Goal: Check status: Check status

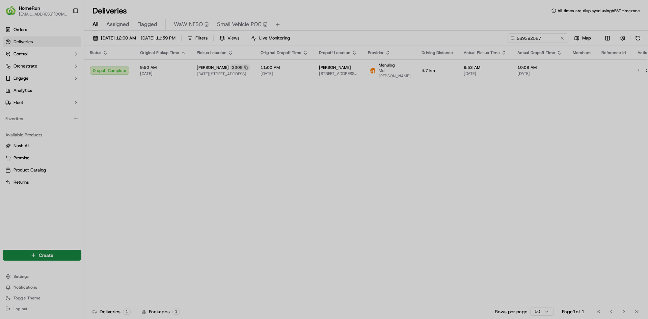
click at [528, 39] on div at bounding box center [324, 159] width 648 height 319
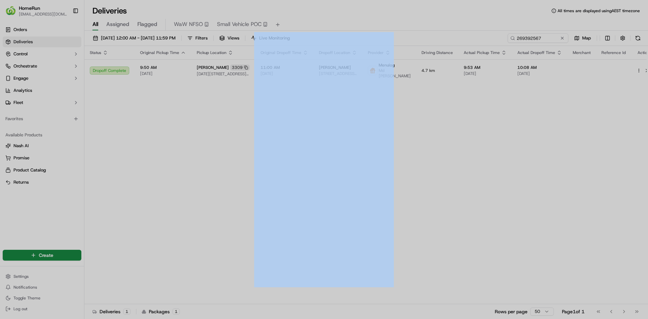
click at [528, 39] on div at bounding box center [324, 159] width 648 height 319
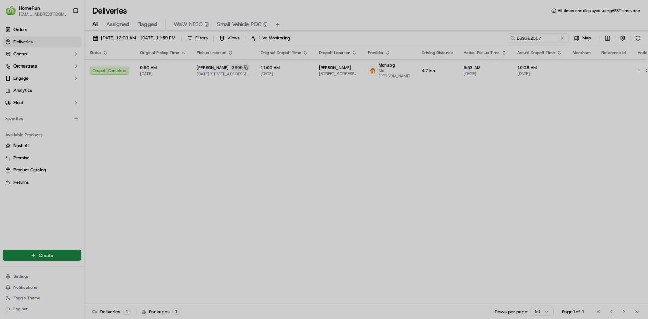
drag, startPoint x: 513, startPoint y: 147, endPoint x: 520, endPoint y: 138, distance: 11.7
click at [514, 147] on div at bounding box center [324, 159] width 648 height 319
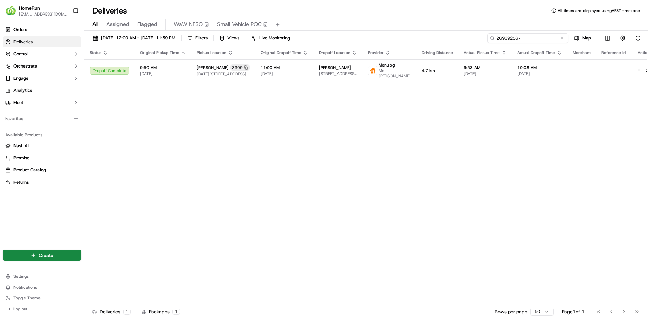
click at [534, 38] on input "269392567" at bounding box center [527, 37] width 81 height 9
paste input "674941"
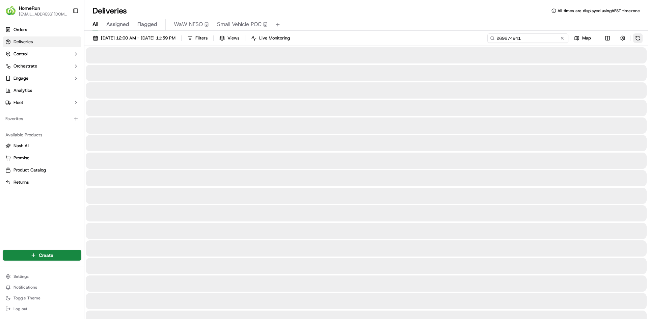
type input "269674941"
click at [637, 38] on button at bounding box center [637, 37] width 9 height 9
